Goal: Task Accomplishment & Management: Complete application form

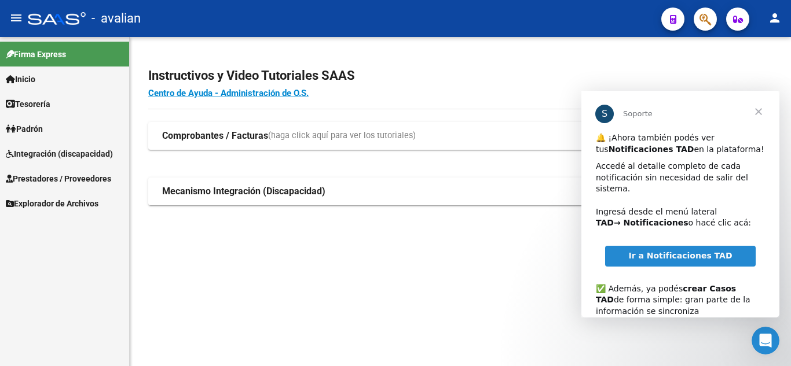
click at [53, 163] on link "Integración (discapacidad)" at bounding box center [64, 153] width 129 height 25
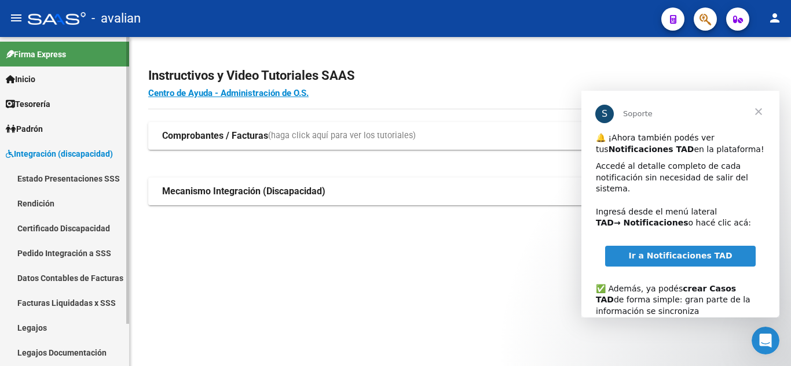
click at [36, 331] on link "Legajos" at bounding box center [64, 327] width 129 height 25
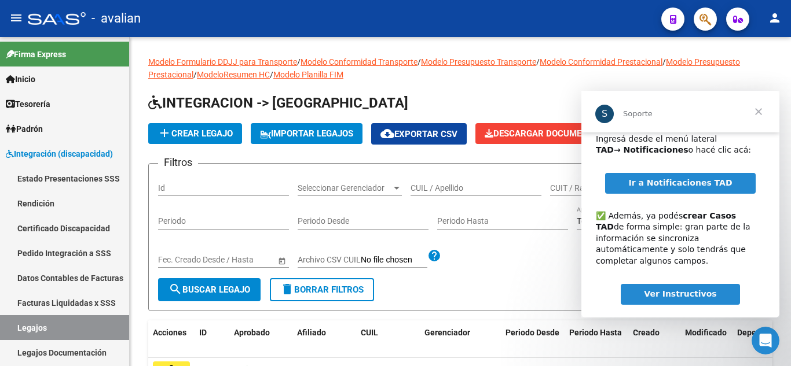
scroll to position [75, 0]
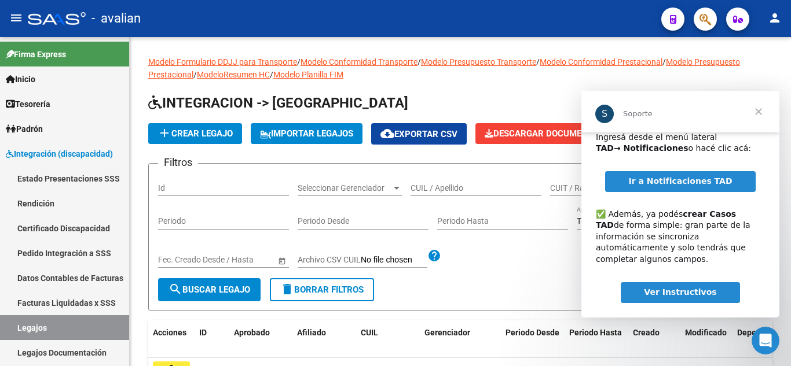
click at [762, 109] on span "Cerrar" at bounding box center [758, 112] width 42 height 42
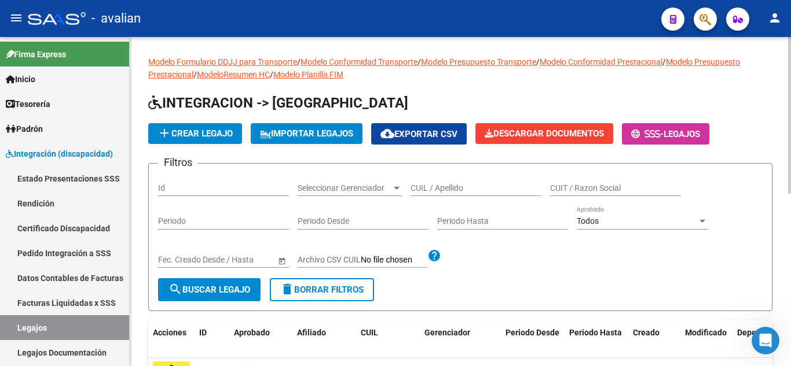
click at [424, 193] on div "CUIL / Apellido" at bounding box center [475, 184] width 131 height 23
paste input "57252465"
type input "57252465"
click at [237, 296] on button "search Buscar Legajo" at bounding box center [209, 289] width 102 height 23
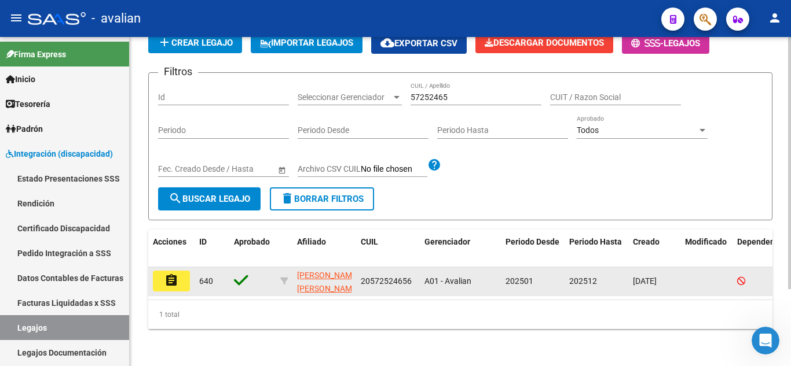
click at [171, 274] on mat-icon "assignment" at bounding box center [171, 281] width 14 height 14
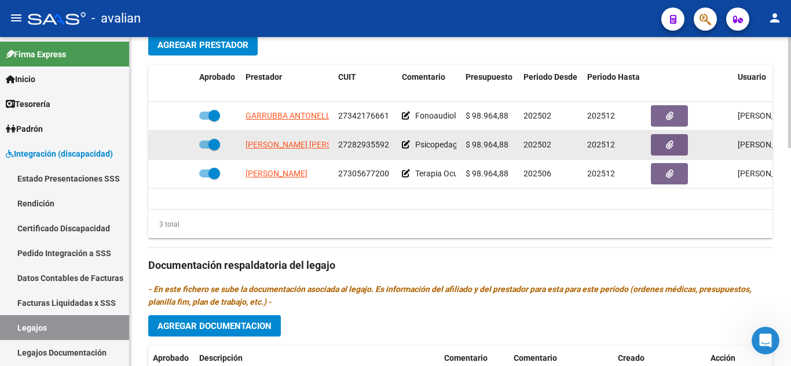
scroll to position [405, 0]
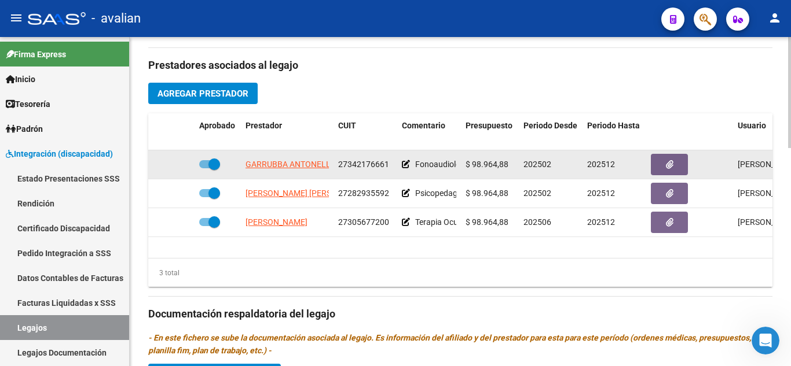
click at [212, 168] on span at bounding box center [214, 165] width 12 height 12
click at [205, 168] on input "checkbox" at bounding box center [204, 168] width 1 height 1
checkbox input "false"
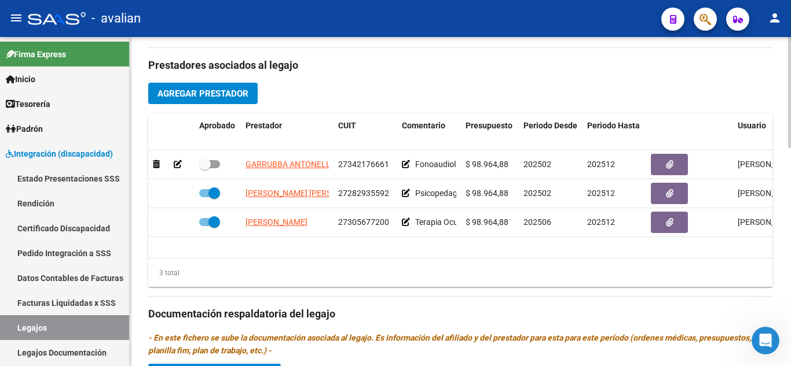
click at [212, 103] on button "Agregar Prestador" at bounding box center [202, 93] width 109 height 21
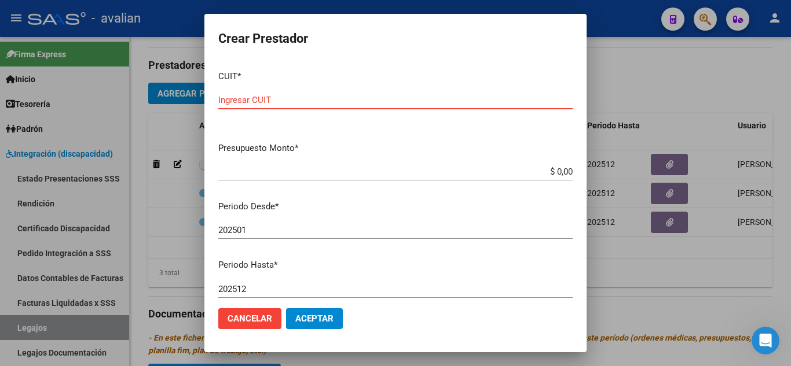
paste input "27-38251833-6"
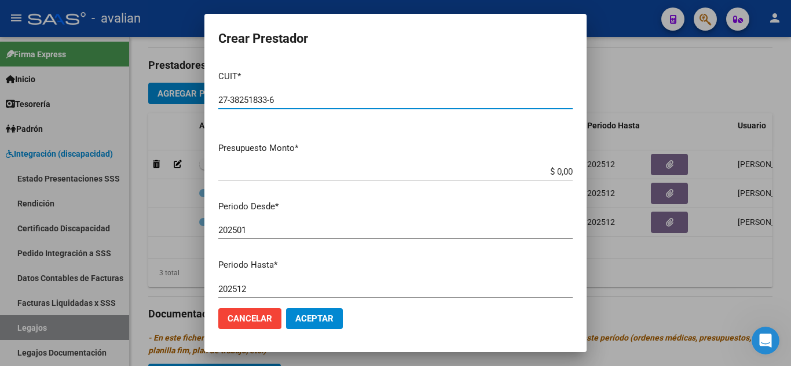
type input "27-38251833-6"
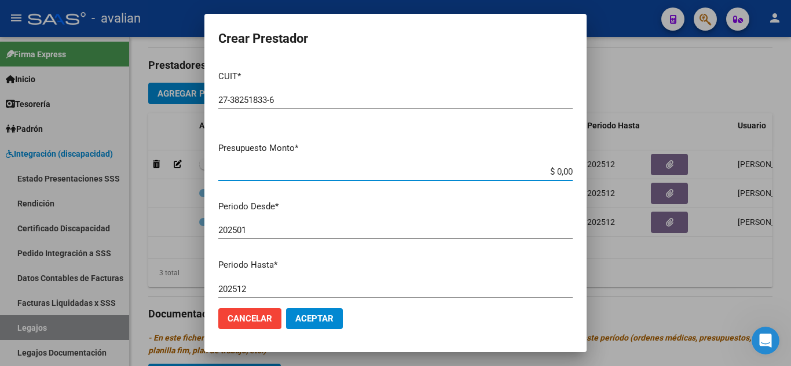
click at [314, 171] on input "$ 0,00" at bounding box center [395, 172] width 354 height 10
drag, startPoint x: 532, startPoint y: 170, endPoint x: 585, endPoint y: 167, distance: 53.4
click at [585, 167] on mat-dialog-content "CUIT * 27-38251833-6 Ingresar CUIT ARCA Padrón Presupuesto Monto * $ 890,00 Ing…" at bounding box center [395, 180] width 382 height 238
type input "$ 98.964,88"
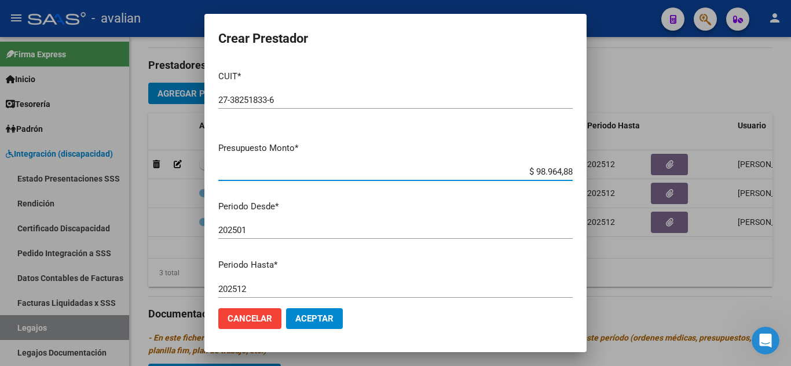
click at [395, 227] on input "202501" at bounding box center [395, 230] width 354 height 10
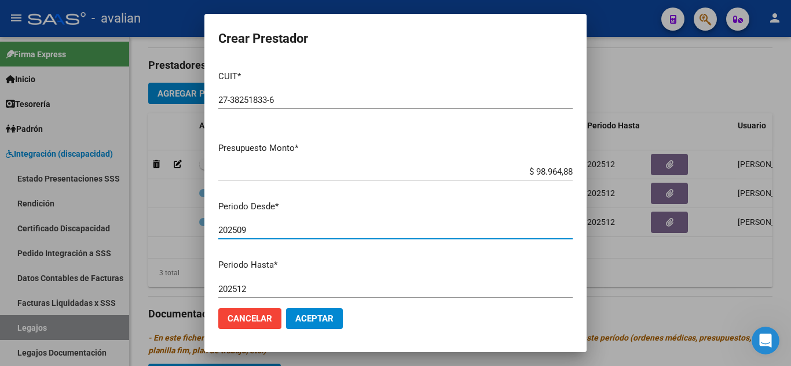
type input "202509"
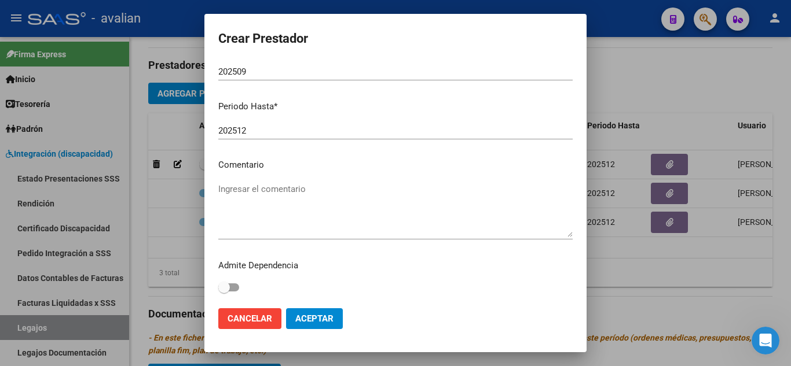
click at [293, 197] on textarea "Ingresar el comentario" at bounding box center [395, 210] width 354 height 54
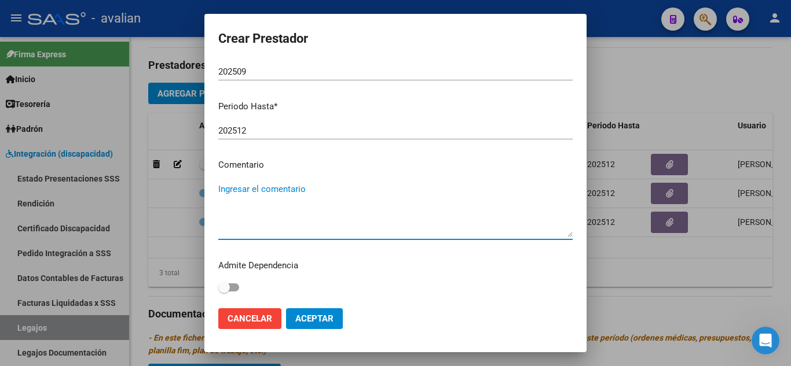
paste textarea "Fonoaudiología 2 ss semanales"
type textarea "Fonoaudiología 2 ss semanales"
click at [304, 318] on span "Aceptar" at bounding box center [314, 319] width 38 height 10
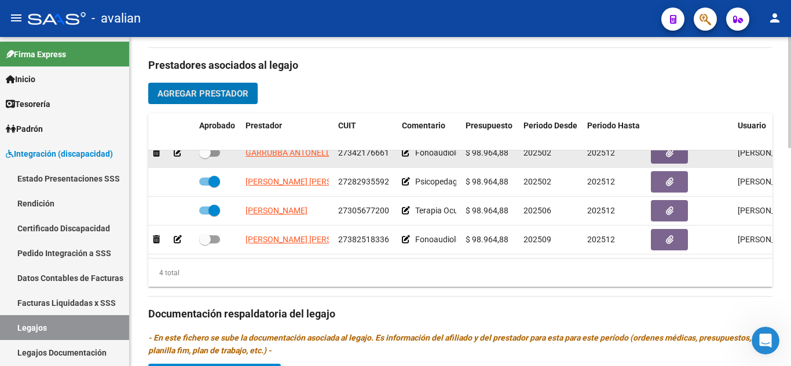
scroll to position [21, 0]
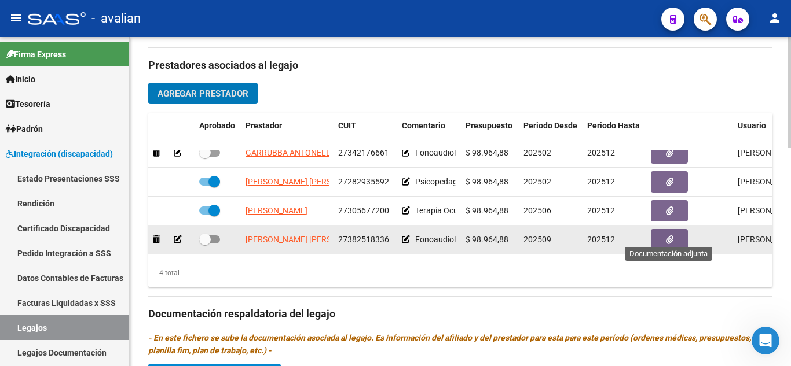
click at [668, 236] on icon "button" at bounding box center [670, 240] width 8 height 9
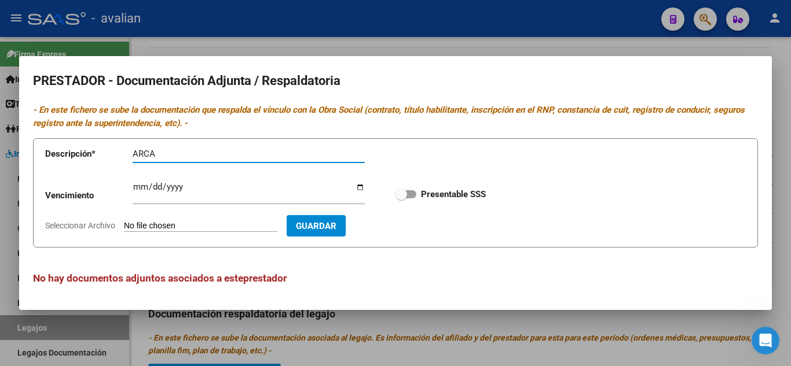
type input "ARCA"
click at [178, 221] on input "Seleccionar Archivo" at bounding box center [200, 226] width 153 height 11
type input "C:\fakepath\ARCA.jpeg"
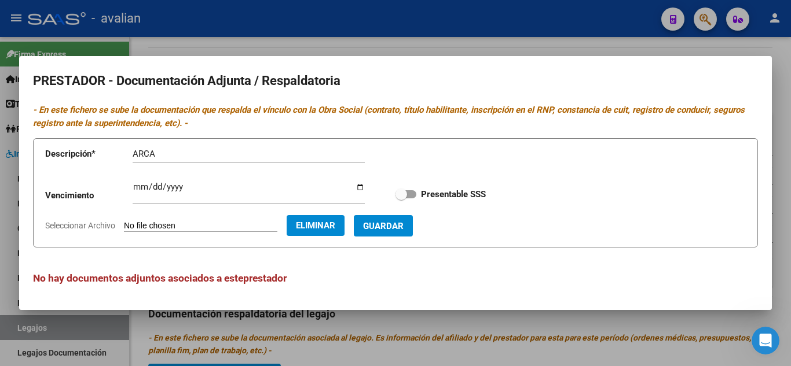
click at [401, 200] on span at bounding box center [401, 195] width 12 height 12
click at [401, 199] on input "Presentable SSS" at bounding box center [401, 199] width 1 height 1
checkbox input "true"
click at [401, 217] on button "Guardar" at bounding box center [383, 225] width 59 height 21
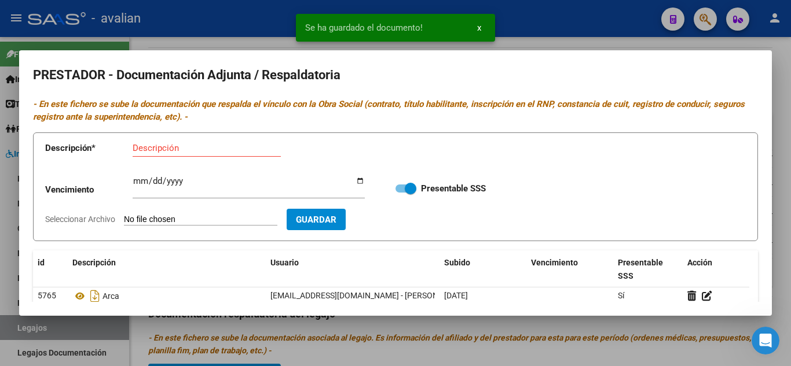
click at [195, 142] on div "Descripción" at bounding box center [207, 148] width 148 height 17
click at [192, 151] on input "Descripción" at bounding box center [207, 148] width 148 height 10
type input "CBU"
click at [184, 217] on input "Seleccionar Archivo" at bounding box center [200, 220] width 153 height 11
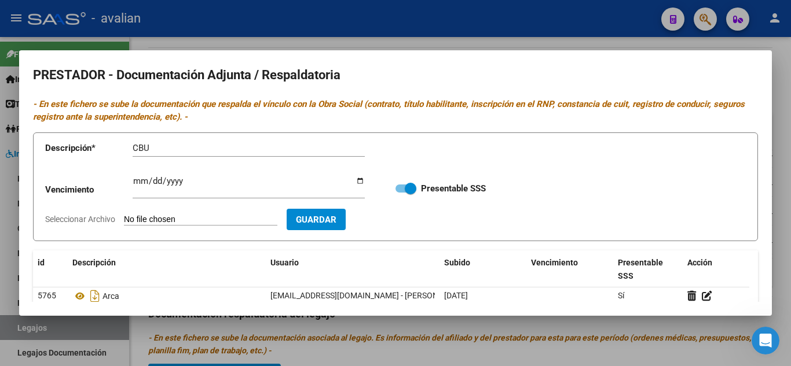
type input "C:\fakepath\CBU.jpeg"
click at [403, 220] on span "Guardar" at bounding box center [383, 220] width 41 height 10
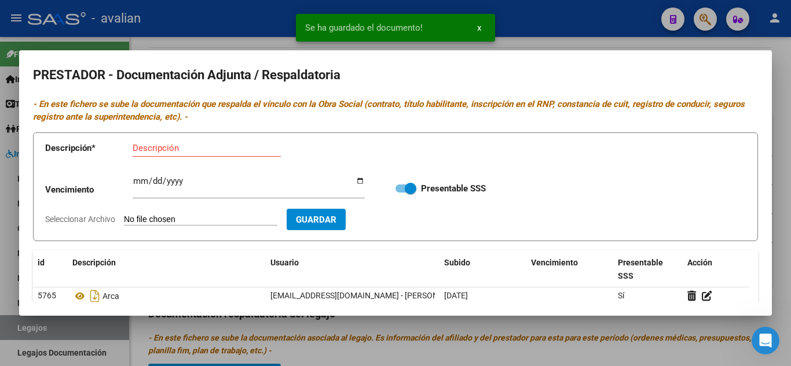
click at [205, 135] on app-form-text-field "Descripción * Descripción" at bounding box center [213, 150] width 336 height 35
click at [205, 146] on input "Descripción" at bounding box center [207, 148] width 148 height 10
type input "TITULO 1"
click at [190, 220] on input "Seleccionar Archivo" at bounding box center [200, 220] width 153 height 11
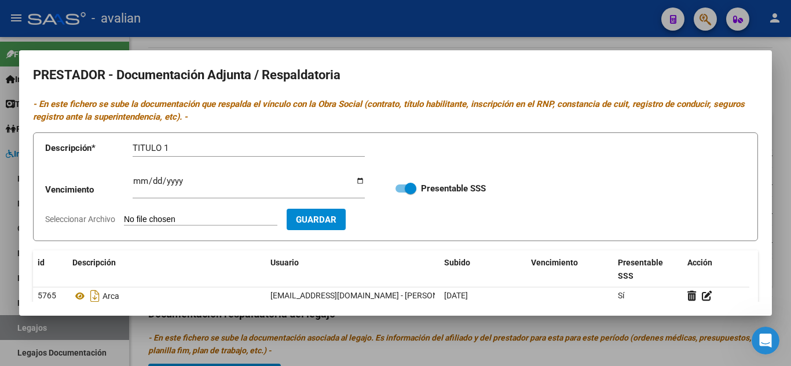
type input "C:\fakepath\TITULO 1.jpeg"
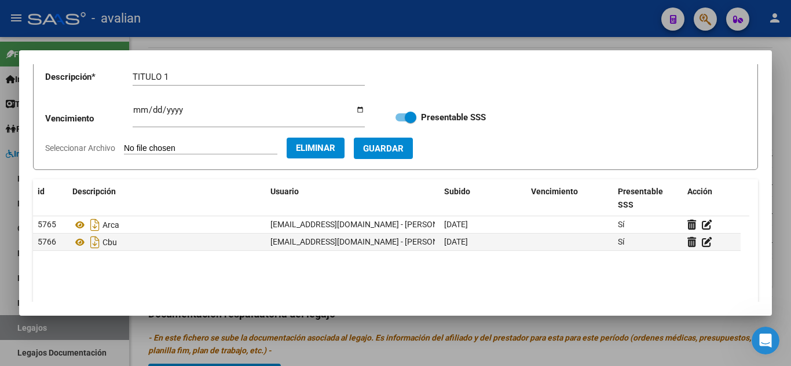
scroll to position [0, 0]
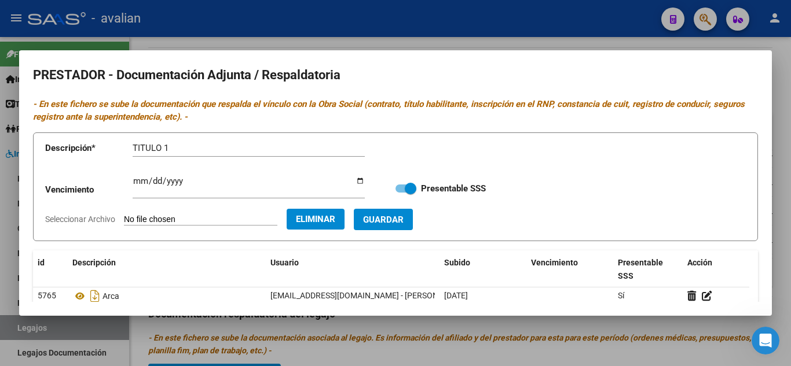
click at [394, 218] on span "Guardar" at bounding box center [383, 220] width 41 height 10
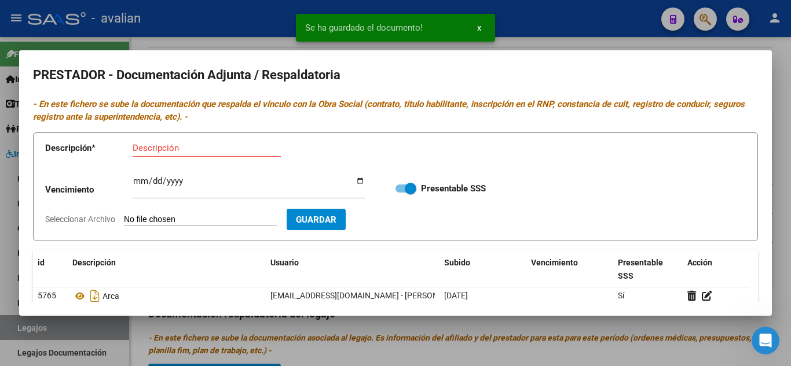
click at [215, 146] on input "Descripción" at bounding box center [207, 148] width 148 height 10
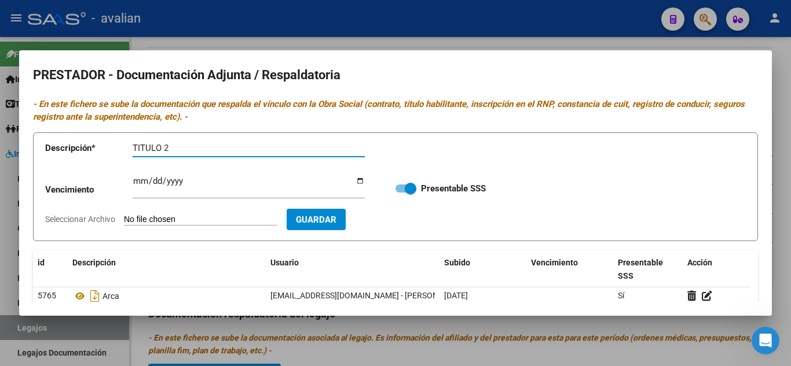
type input "TITULO 2"
click at [196, 221] on input "Seleccionar Archivo" at bounding box center [200, 220] width 153 height 11
type input "C:\fakepath\TITULO 2.jpeg"
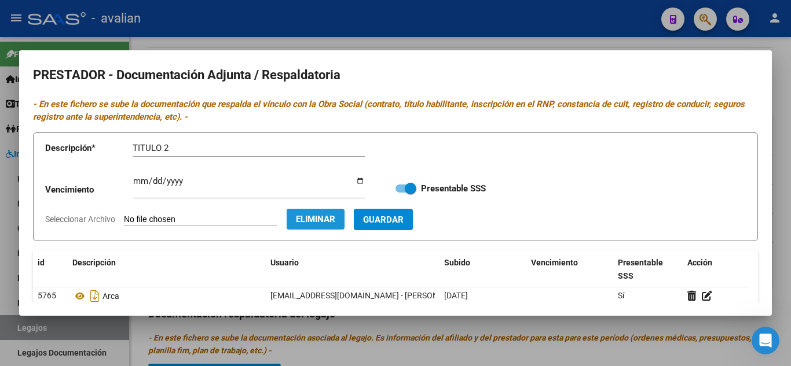
click at [335, 216] on span "Eliminar" at bounding box center [315, 219] width 39 height 10
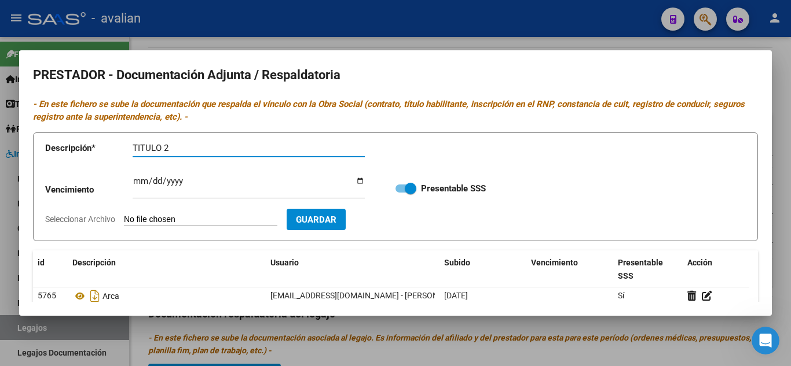
click at [172, 153] on input "TITULO 2" at bounding box center [249, 148] width 232 height 10
click at [204, 219] on input "Seleccionar Archivo" at bounding box center [200, 220] width 153 height 11
type input "C:\fakepath\TITULO 2.jpeg"
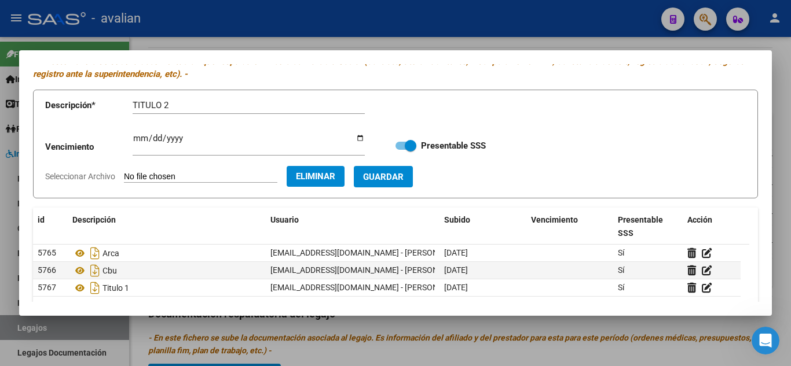
scroll to position [131, 0]
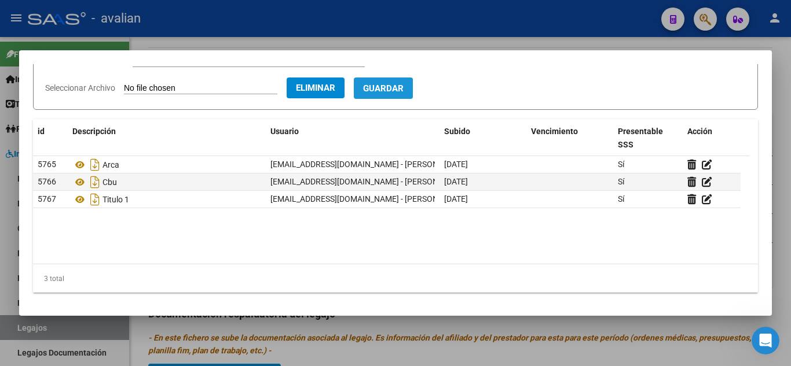
click at [403, 90] on span "Guardar" at bounding box center [383, 88] width 41 height 10
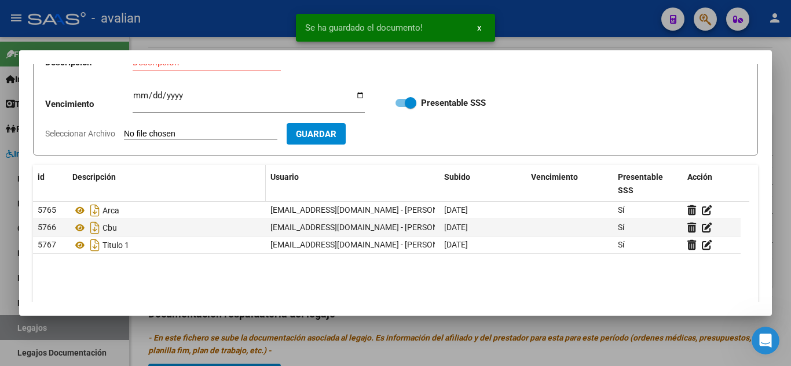
scroll to position [0, 0]
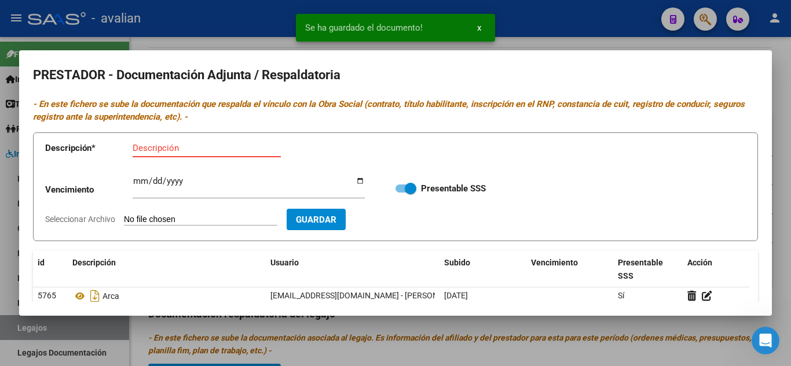
click at [171, 149] on input "Descripción" at bounding box center [207, 148] width 148 height 10
type input "RNP"
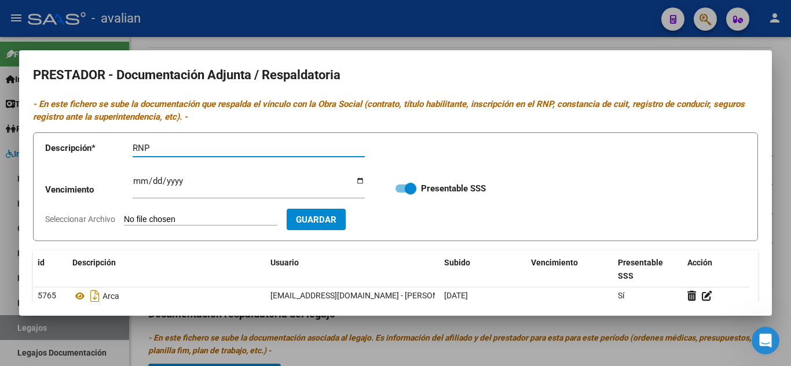
click at [181, 177] on input "Ingresar vencimiento" at bounding box center [249, 186] width 232 height 19
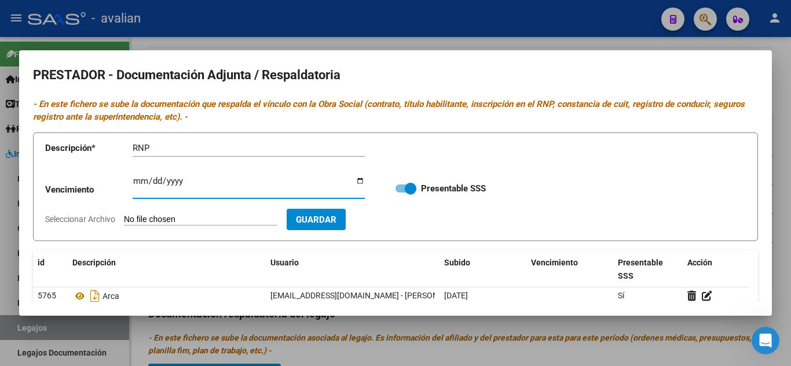
click at [142, 179] on input "Ingresar vencimiento" at bounding box center [249, 186] width 232 height 19
type input "[DATE]"
click at [156, 224] on input "Seleccionar Archivo" at bounding box center [200, 220] width 153 height 11
type input "C:\fakepath\RNP.jpeg"
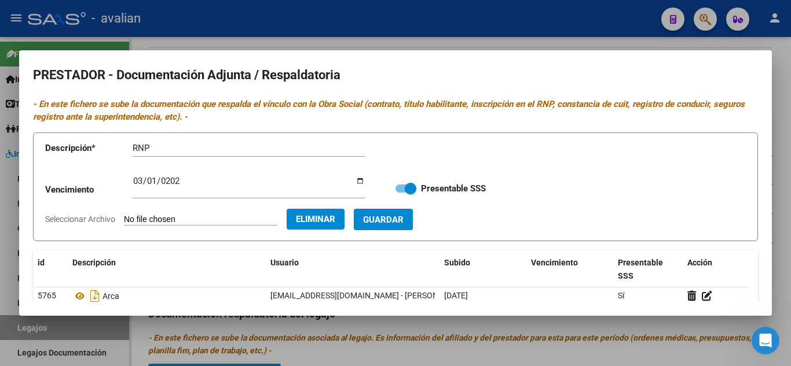
click at [403, 218] on span "Guardar" at bounding box center [383, 220] width 41 height 10
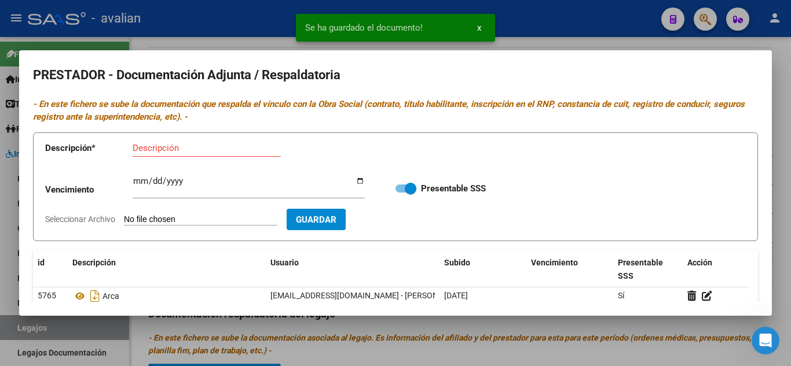
click at [750, 46] on div at bounding box center [395, 183] width 791 height 366
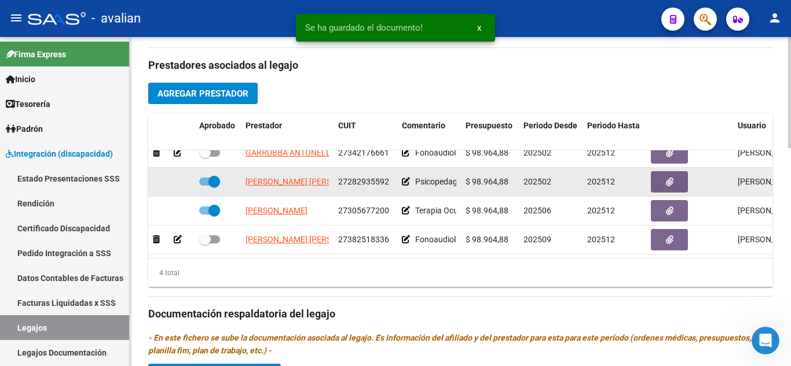
scroll to position [21, 0]
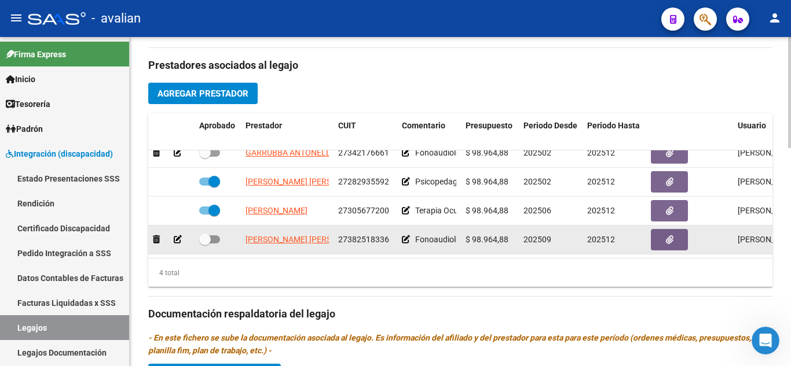
click at [208, 234] on span at bounding box center [205, 240] width 12 height 12
click at [205, 244] on input "checkbox" at bounding box center [204, 244] width 1 height 1
checkbox input "true"
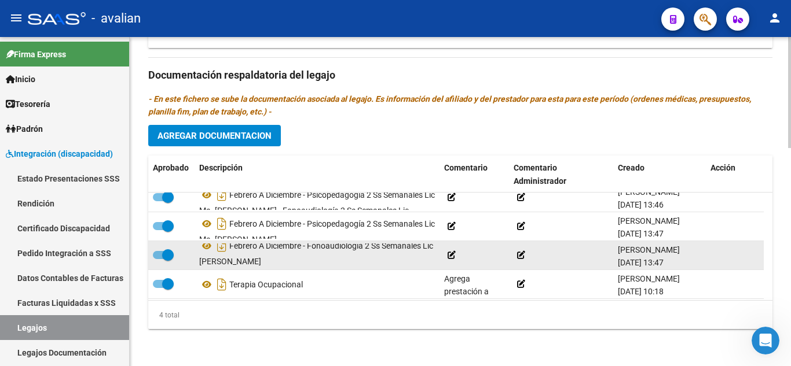
scroll to position [12, 0]
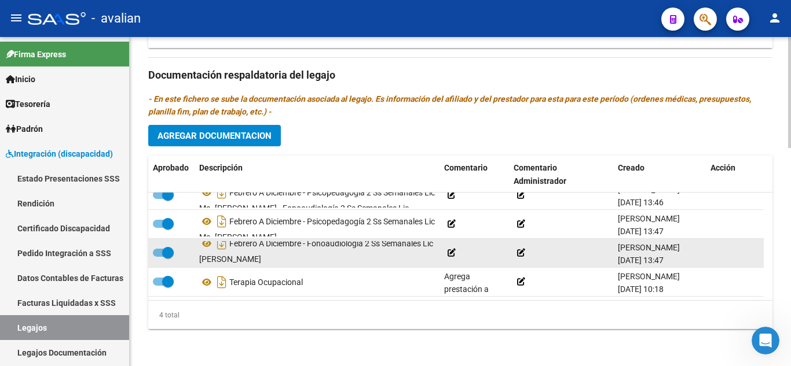
click at [453, 252] on icon at bounding box center [451, 253] width 8 height 8
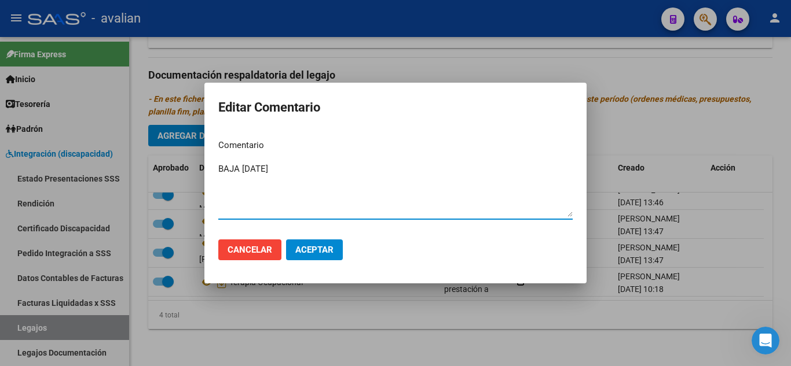
type textarea "BAJA [DATE]"
click at [321, 246] on span "Aceptar" at bounding box center [314, 250] width 38 height 10
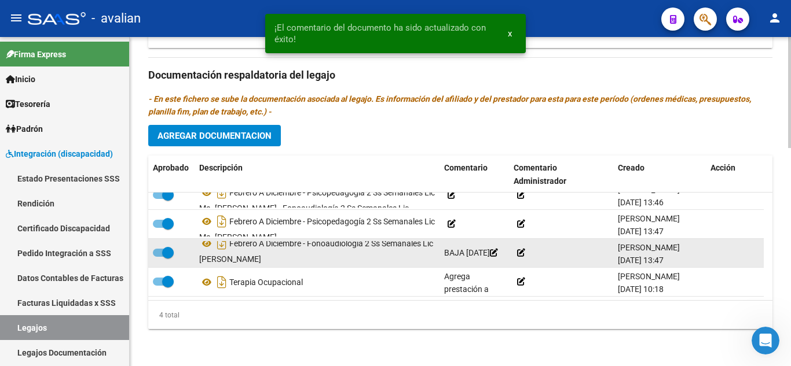
click at [167, 256] on span at bounding box center [168, 253] width 12 height 12
click at [159, 257] on input "checkbox" at bounding box center [158, 257] width 1 height 1
checkbox input "false"
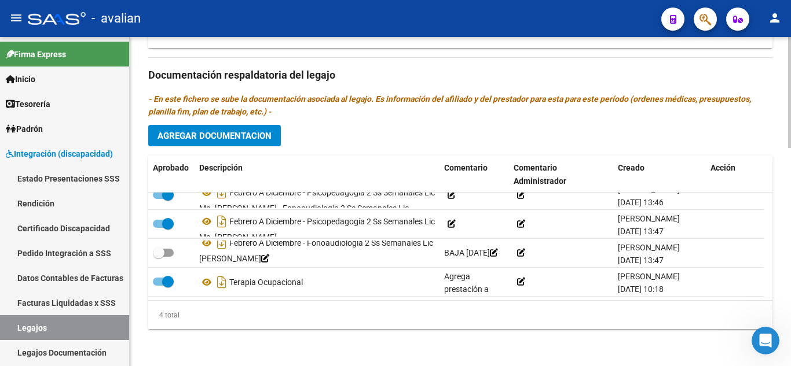
click at [264, 138] on span "Agregar Documentacion" at bounding box center [214, 136] width 114 height 10
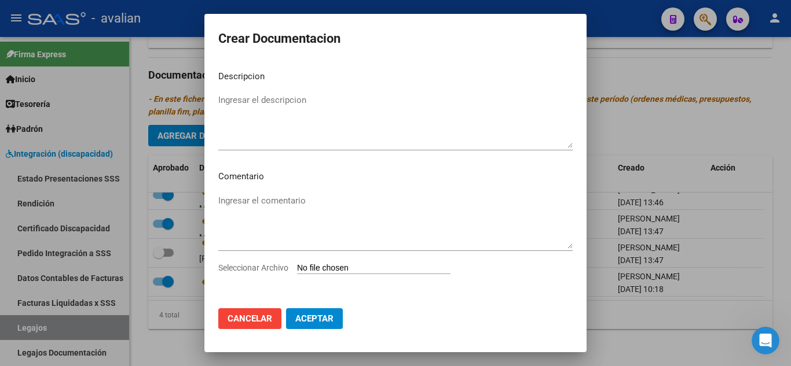
click at [201, 114] on div at bounding box center [395, 183] width 791 height 366
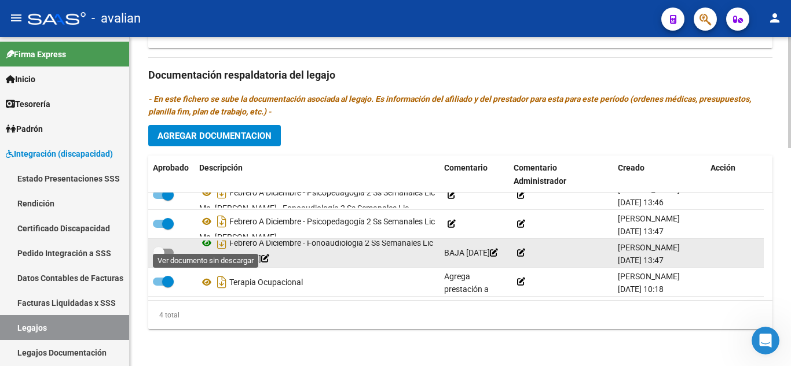
click at [208, 245] on icon at bounding box center [206, 243] width 15 height 14
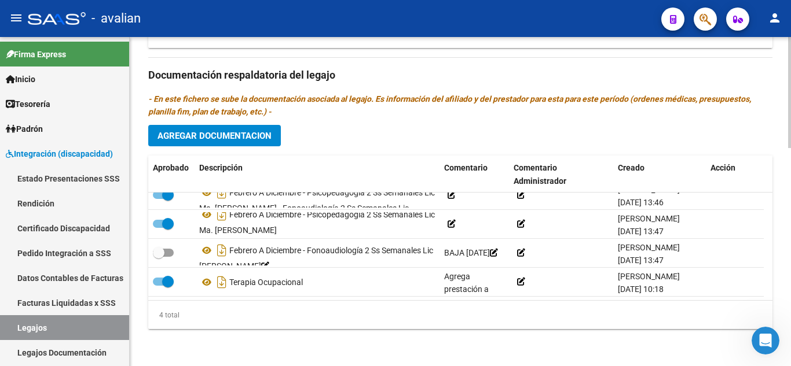
click at [245, 140] on span "Agregar Documentacion" at bounding box center [214, 136] width 114 height 10
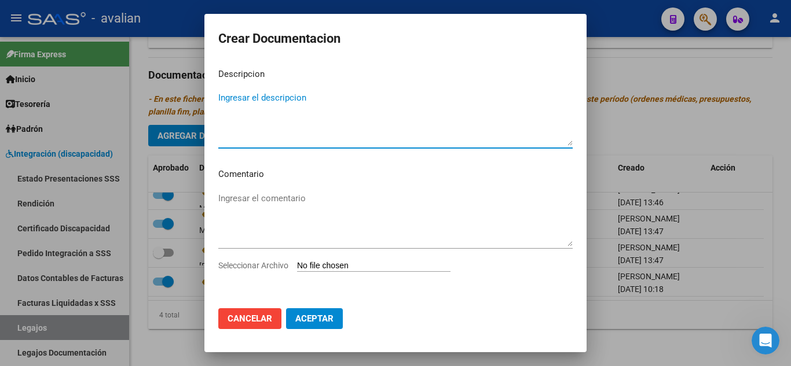
scroll to position [3, 0]
click at [373, 263] on input "Seleccionar Archivo" at bounding box center [373, 265] width 153 height 11
type input "C:\fakepath\CONSENTIMIENTO_merged.pdf"
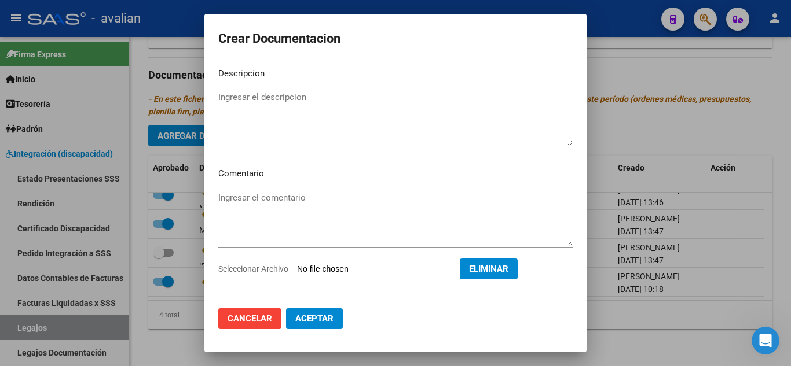
click at [270, 97] on textarea "Ingresar el descripcion" at bounding box center [395, 118] width 354 height 54
paste textarea "De septiembre a diciembre. - Fonoaudiología 2 ss semanales Lic [PERSON_NAME] [P…"
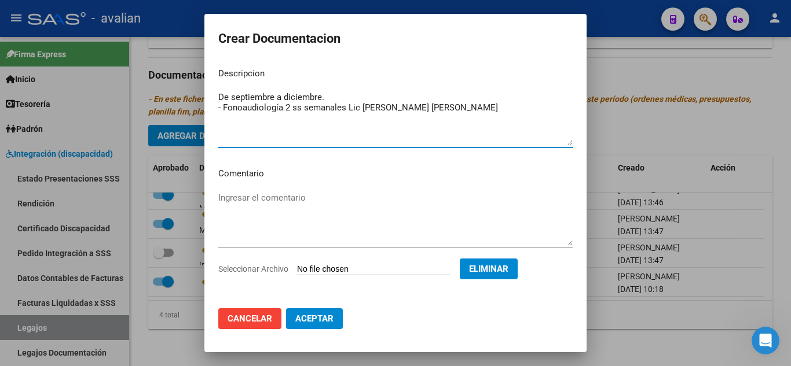
type textarea "De septiembre a diciembre. - Fonoaudiología 2 ss semanales Lic [PERSON_NAME] [P…"
click at [504, 259] on button "Eliminar" at bounding box center [489, 269] width 58 height 21
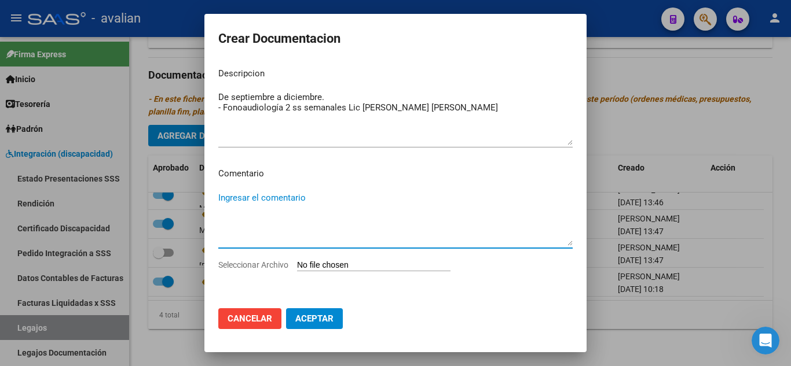
click at [282, 198] on textarea "Ingresar el comentario" at bounding box center [395, 219] width 354 height 54
paste textarea "De septiembre a diciembre. - Fonoaudiología 2 ss semanales Lic [PERSON_NAME] [P…"
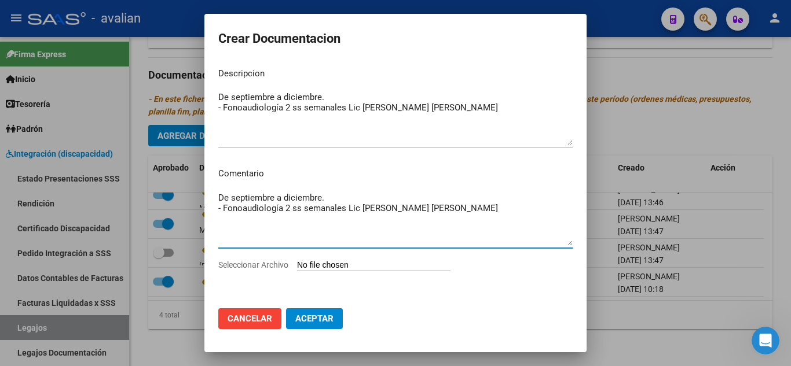
type textarea "De septiembre a diciembre. - Fonoaudiología 2 ss semanales Lic [PERSON_NAME] [P…"
click at [339, 260] on app-file-uploader "Seleccionar Archivo" at bounding box center [338, 265] width 241 height 10
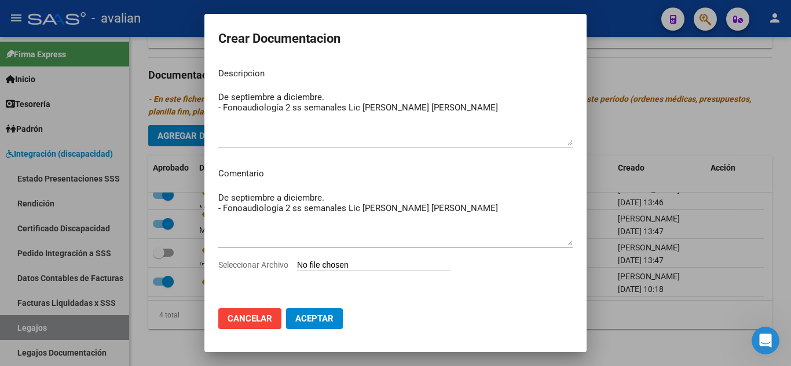
click at [338, 264] on input "Seleccionar Archivo" at bounding box center [373, 265] width 153 height 11
type input "C:\fakepath\CONSENTIMIENTO_merged.pdf"
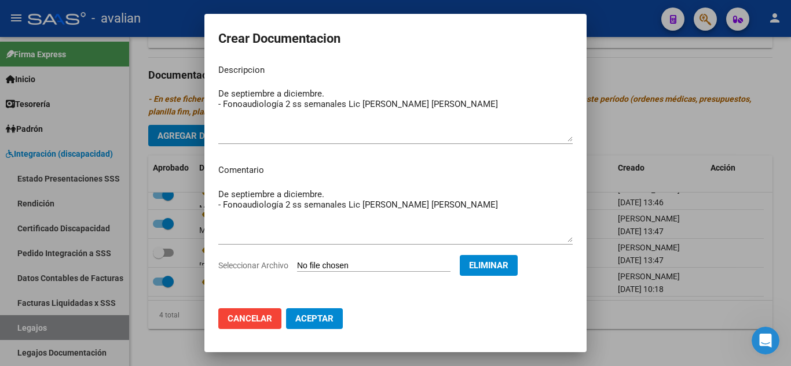
scroll to position [7, 0]
click at [309, 320] on span "Aceptar" at bounding box center [314, 319] width 38 height 10
checkbox input "false"
checkbox input "true"
checkbox input "false"
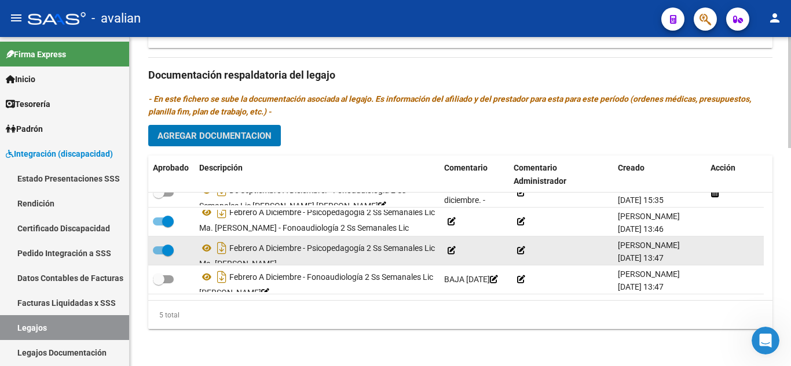
scroll to position [0, 0]
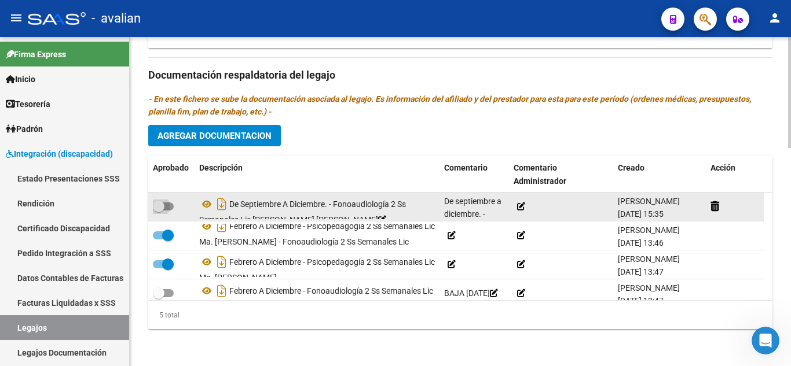
click at [167, 204] on span at bounding box center [163, 207] width 21 height 8
click at [159, 211] on input "checkbox" at bounding box center [158, 211] width 1 height 1
checkbox input "true"
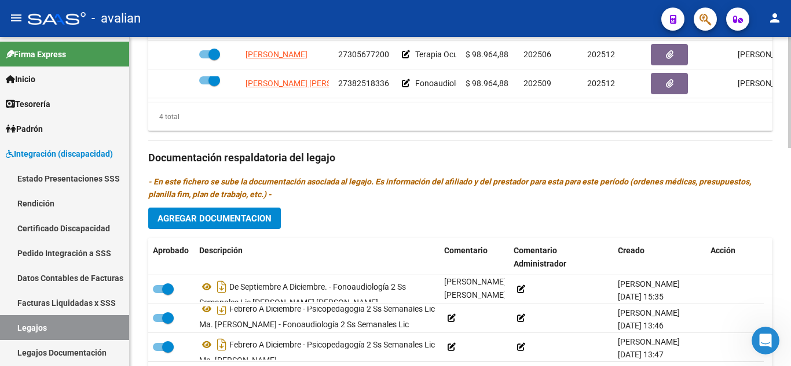
scroll to position [588, 0]
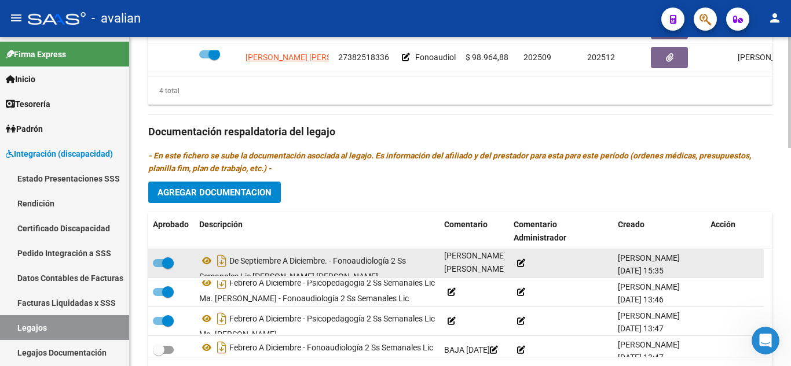
click at [452, 278] on icon at bounding box center [448, 282] width 8 height 8
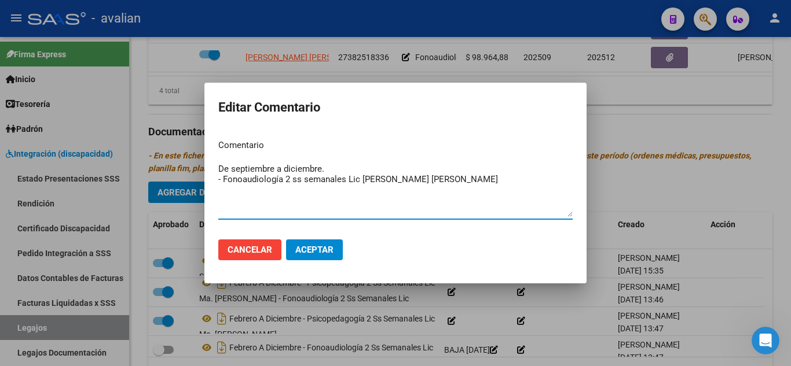
drag, startPoint x: 222, startPoint y: 176, endPoint x: 215, endPoint y: 176, distance: 6.9
click at [215, 176] on mat-dialog-content "Comentario De septiembre a diciembre. - Fonoaudiología 2 ss semanales Lic [PERS…" at bounding box center [395, 180] width 382 height 100
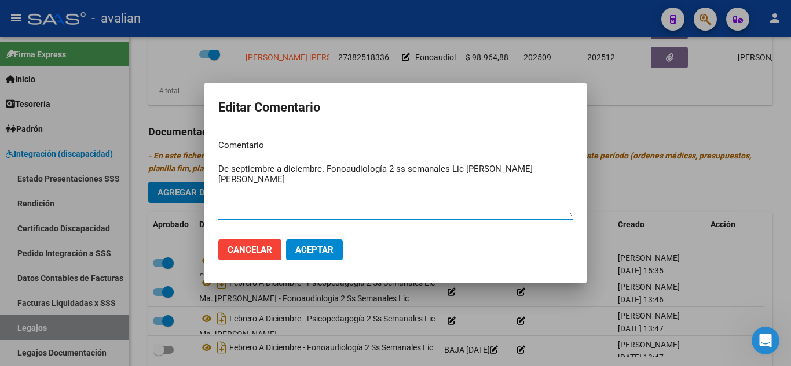
drag, startPoint x: 324, startPoint y: 168, endPoint x: 188, endPoint y: 174, distance: 135.6
click at [188, 174] on div "Editar Comentario Comentario De septiembre a diciembre. Fonoaudiología 2 ss sem…" at bounding box center [395, 183] width 791 height 366
click at [476, 173] on textarea "Fonoaudiología 2 ss semanales Lic [PERSON_NAME] [PERSON_NAME]" at bounding box center [395, 190] width 354 height 54
type textarea "Fonoaudiología 2 ss semanales Lic [PERSON_NAME] [PERSON_NAME] De septiembre a d…"
click at [290, 258] on button "Aceptar" at bounding box center [314, 250] width 57 height 21
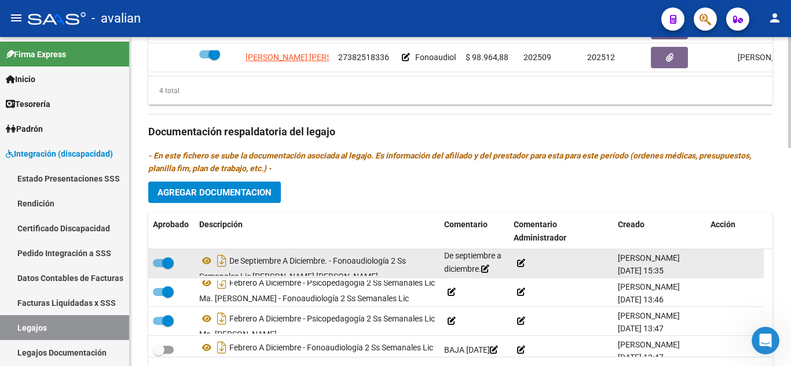
scroll to position [1, 0]
click at [489, 268] on icon at bounding box center [485, 269] width 8 height 8
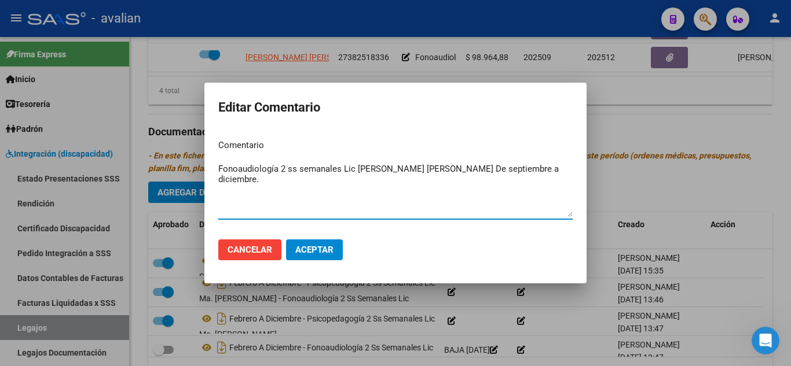
click at [365, 164] on textarea "Fonoaudiología 2 ss semanales Lic [PERSON_NAME] [PERSON_NAME] De septiembre a d…" at bounding box center [395, 190] width 354 height 54
click at [363, 166] on textarea "Fonoaudiología 2 ss semanales Lic [PERSON_NAME] [PERSON_NAME] De septiembre a d…" at bounding box center [395, 190] width 354 height 54
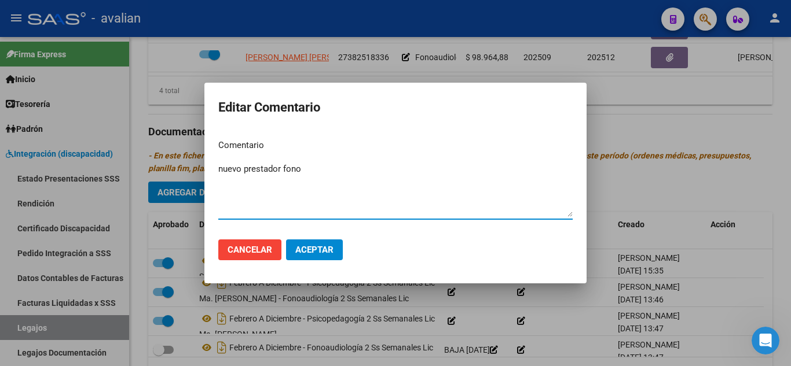
type textarea "nuevo prestador fono"
click at [322, 246] on span "Aceptar" at bounding box center [314, 250] width 38 height 10
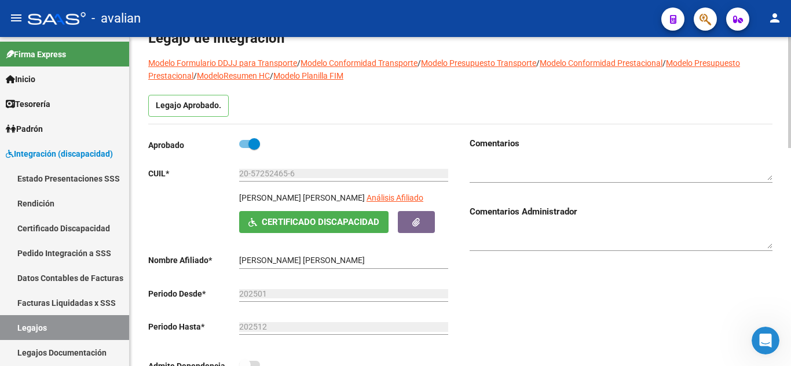
scroll to position [0, 0]
